Goal: Navigation & Orientation: Understand site structure

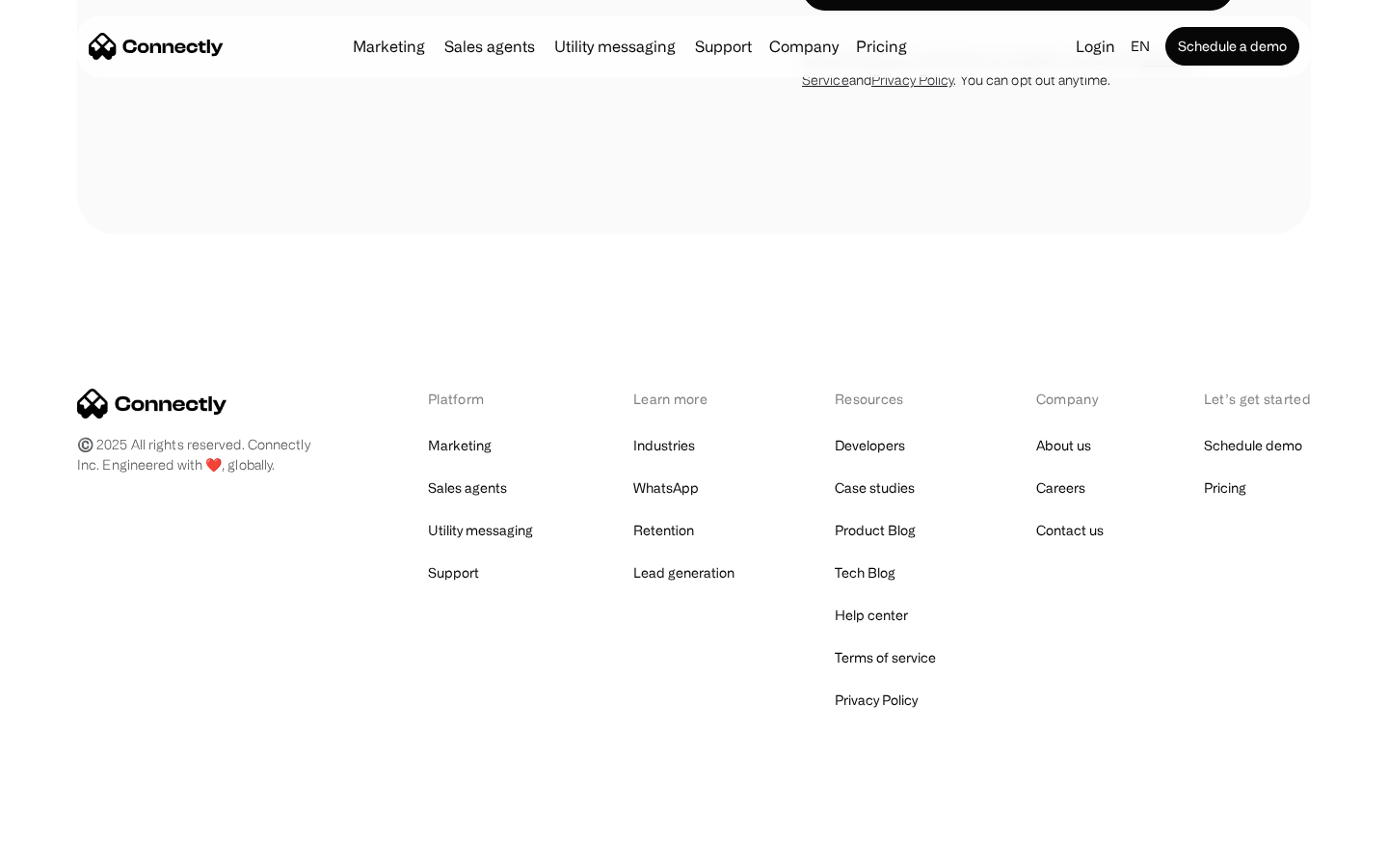
scroll to position [7565, 0]
